Goal: Task Accomplishment & Management: Manage account settings

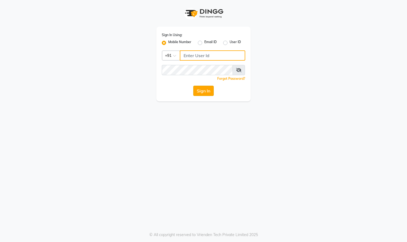
type input "9324525471"
click at [201, 88] on button "Sign In" at bounding box center [203, 91] width 20 height 10
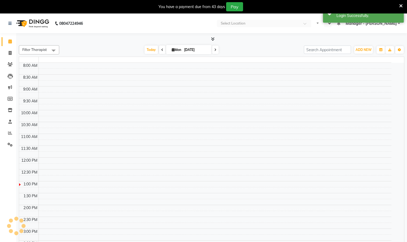
select select "en"
